Goal: Task Accomplishment & Management: Manage account settings

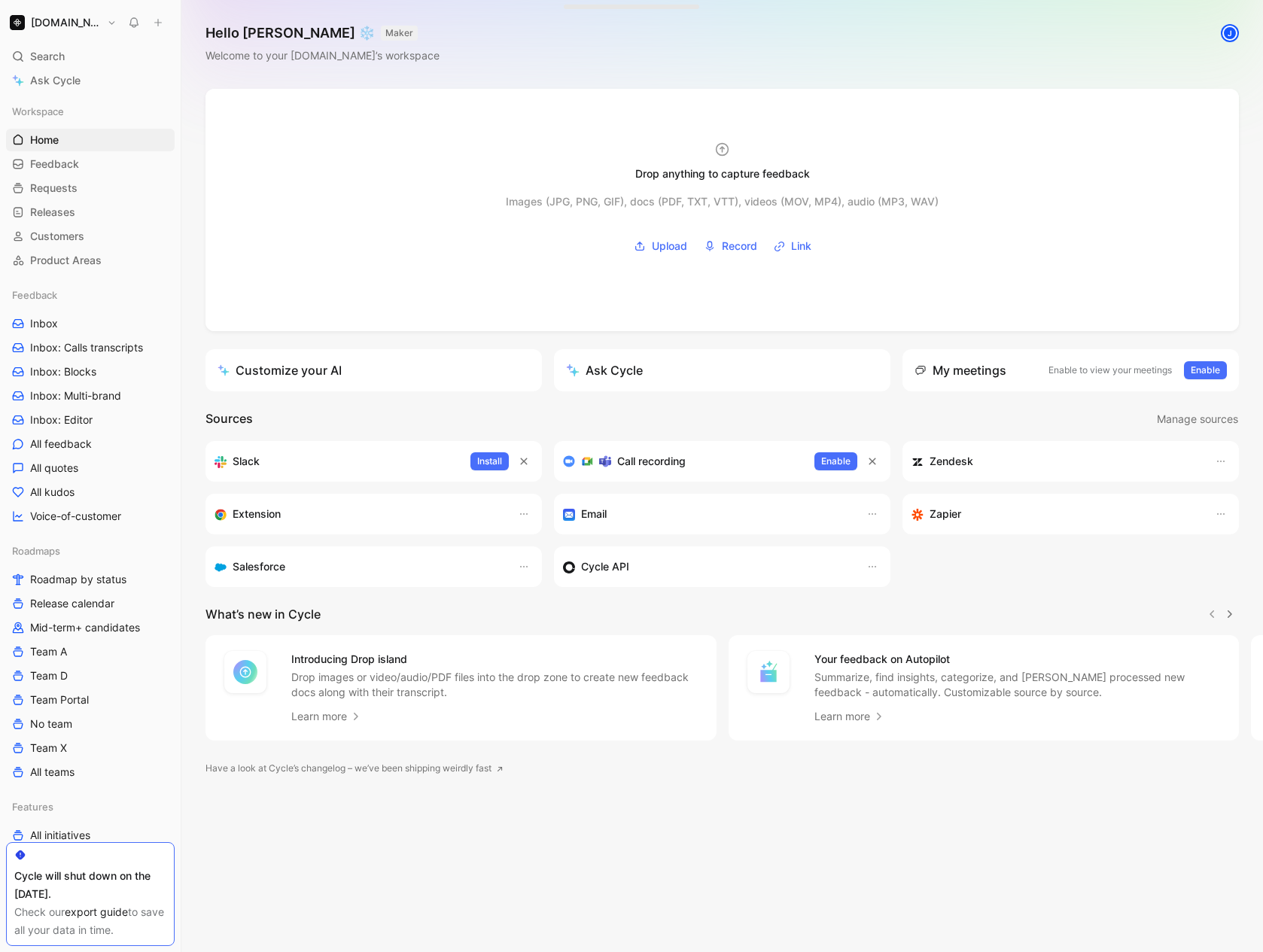
click at [1224, 33] on div "J" at bounding box center [1230, 33] width 15 height 15
click at [1230, 34] on div "J" at bounding box center [1230, 33] width 15 height 15
click at [69, 31] on button "[DOMAIN_NAME]" at bounding box center [64, 22] width 115 height 21
click at [83, 65] on div "[EMAIL_ADDRESS][DOMAIN_NAME]" at bounding box center [115, 65] width 151 height 11
click at [79, 95] on div "Account settings" at bounding box center [102, 97] width 185 height 24
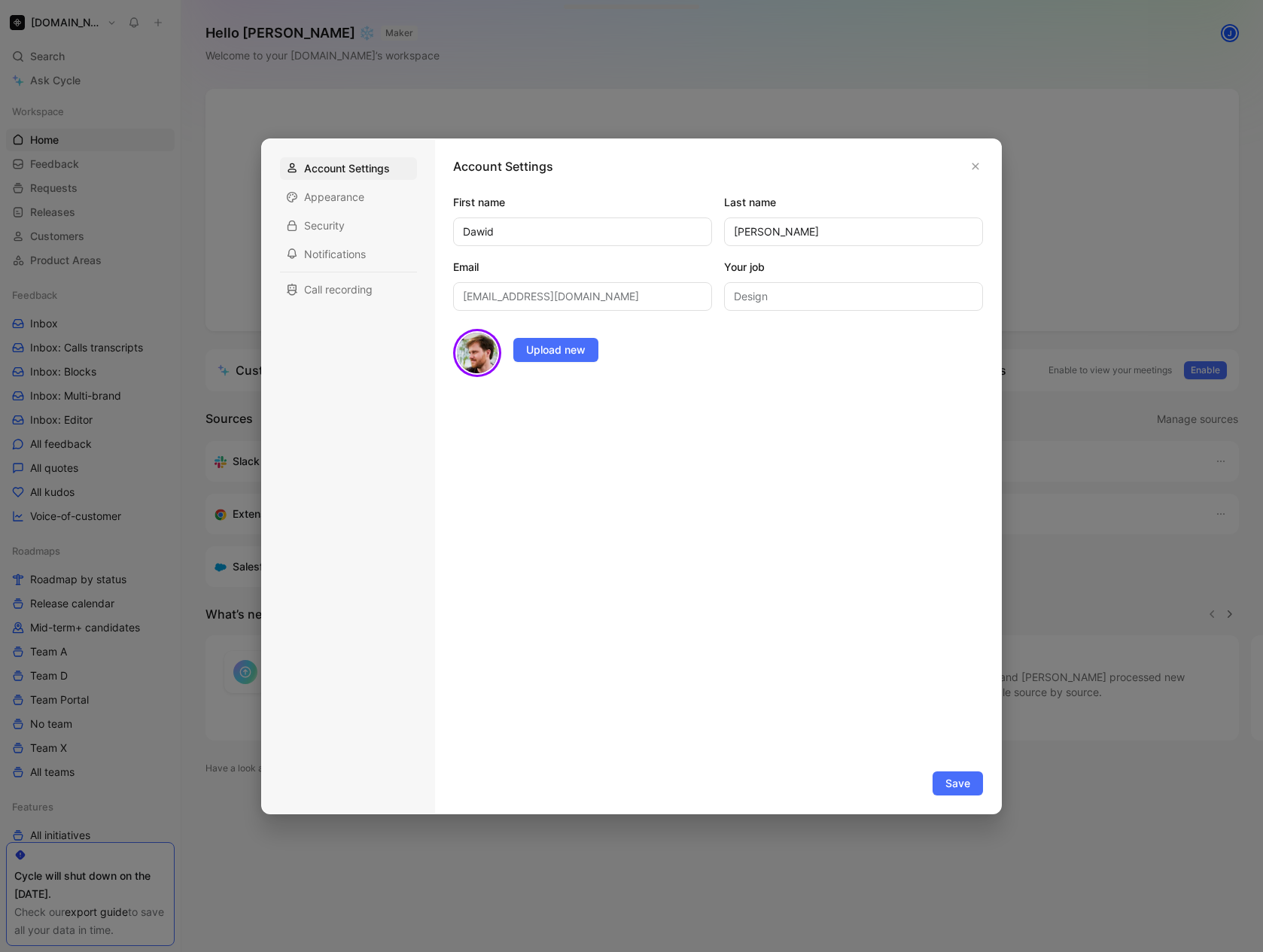
click at [488, 343] on img at bounding box center [477, 353] width 44 height 44
click at [557, 358] on button "Upload new" at bounding box center [555, 350] width 85 height 24
